Goal: Navigation & Orientation: Find specific page/section

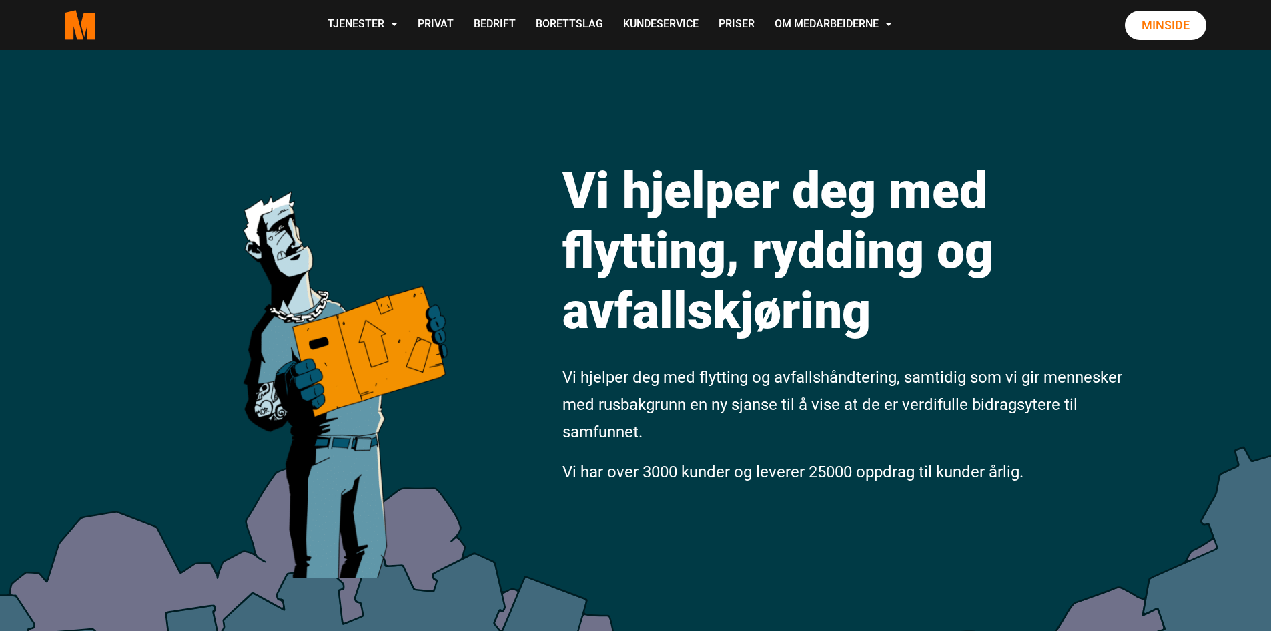
click at [0, 0] on link "Våre partnere" at bounding box center [0, 0] width 0 height 0
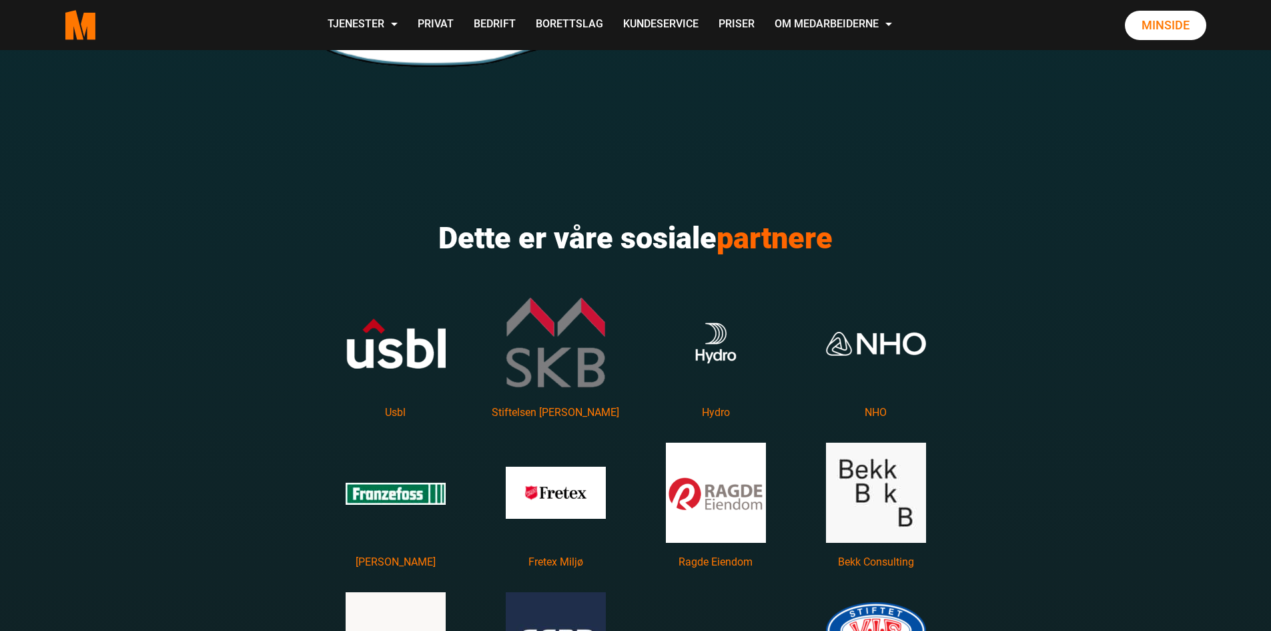
scroll to position [1778, 0]
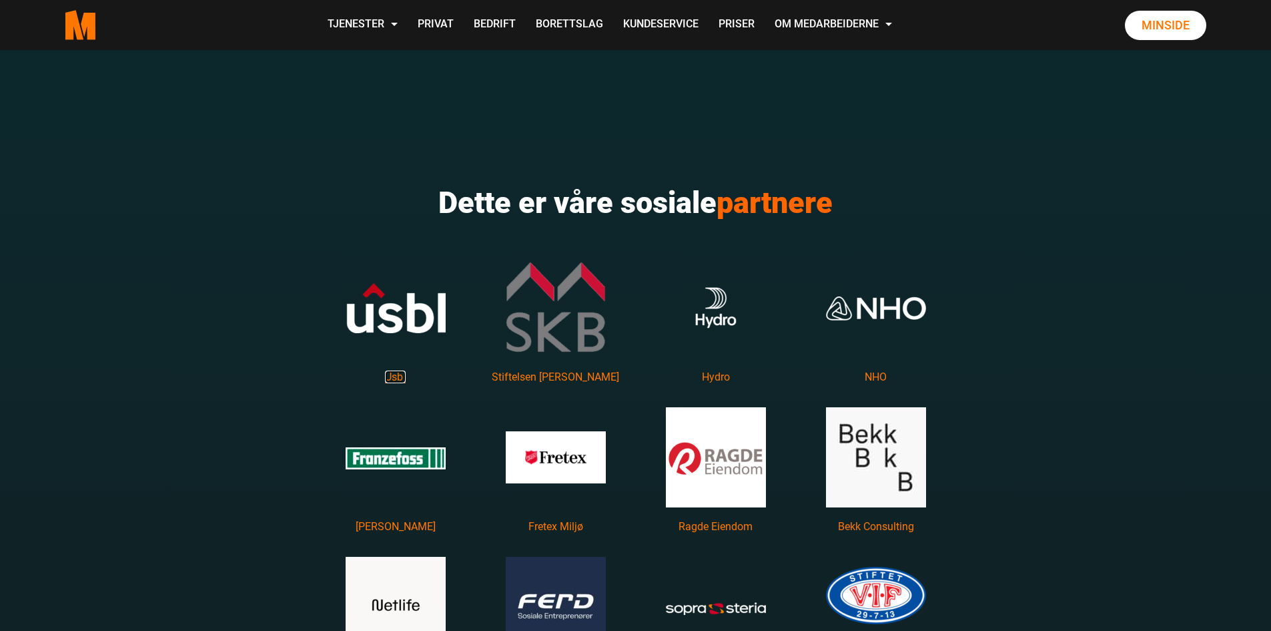
click at [396, 378] on link "Usbl" at bounding box center [395, 376] width 21 height 13
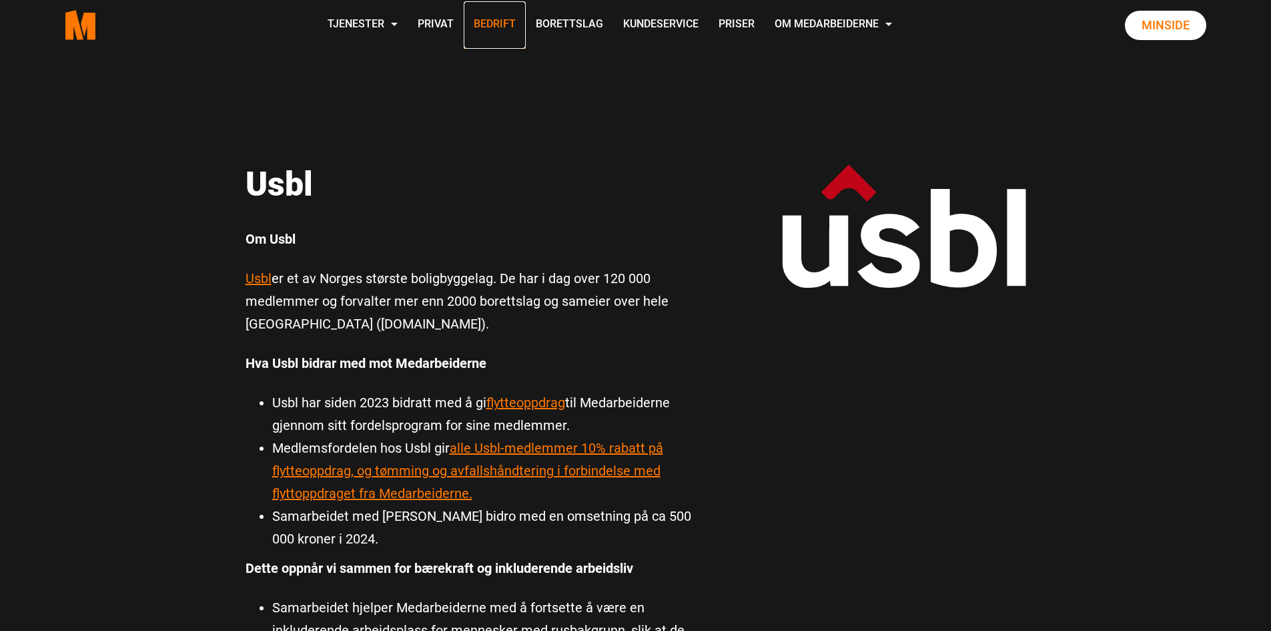
click at [488, 26] on link "Bedrift" at bounding box center [495, 24] width 62 height 47
